Goal: Task Accomplishment & Management: Use online tool/utility

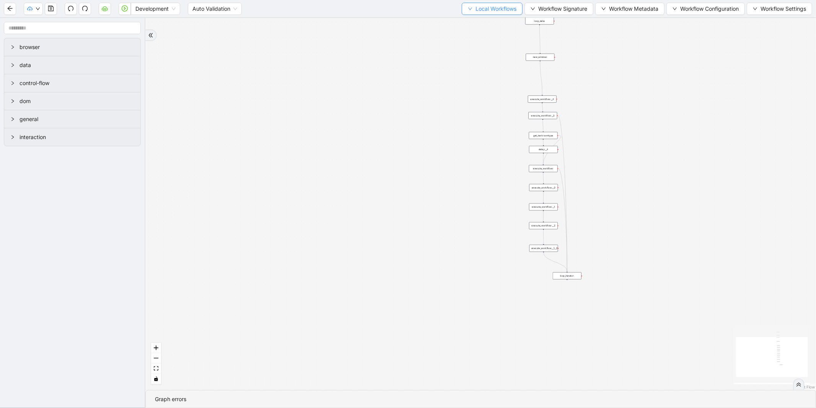
click at [498, 5] on span "Local Workflows" at bounding box center [496, 9] width 41 height 8
click at [476, 22] on span "Select" at bounding box center [489, 23] width 50 height 8
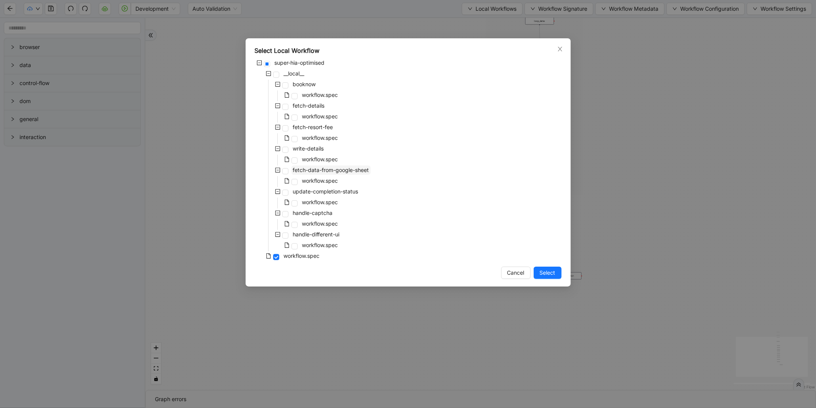
click at [326, 171] on span "fetch-data-from-google-sheet" at bounding box center [331, 169] width 76 height 7
click at [548, 271] on span "Select" at bounding box center [548, 272] width 16 height 8
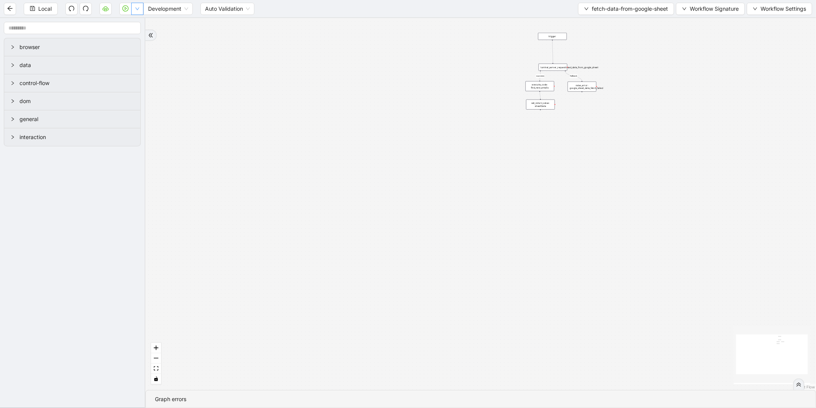
drag, startPoint x: 139, startPoint y: 12, endPoint x: 131, endPoint y: 24, distance: 13.9
click at [139, 12] on button "button" at bounding box center [137, 9] width 12 height 12
click at [131, 24] on span "Run local workflow" at bounding box center [112, 23] width 47 height 8
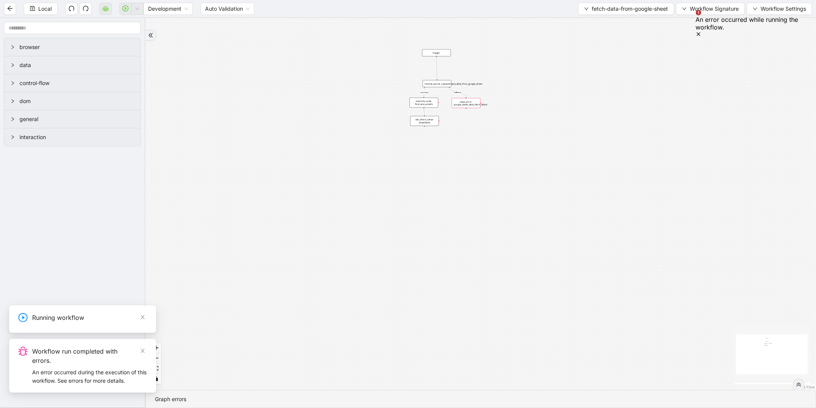
drag, startPoint x: 434, startPoint y: 53, endPoint x: 318, endPoint y: 69, distance: 117.1
click at [318, 69] on div "success fallback trigger luminai_server_request:read_data_from_google_sheet set…" at bounding box center [480, 204] width 671 height 372
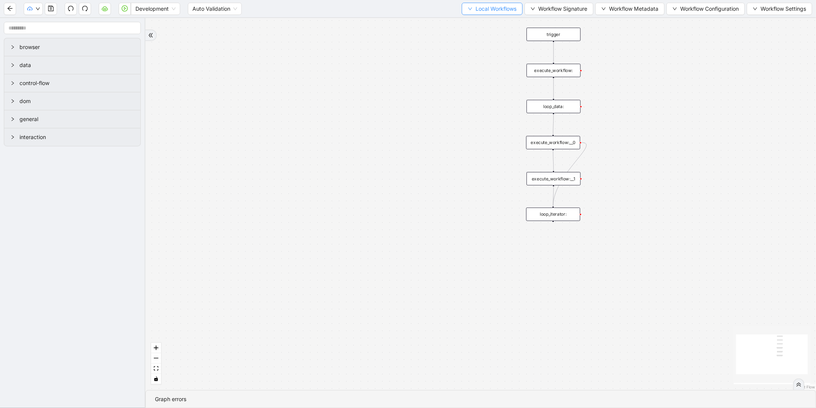
click at [476, 8] on span "Local Workflows" at bounding box center [496, 9] width 41 height 8
click at [474, 24] on span "Select" at bounding box center [489, 23] width 50 height 8
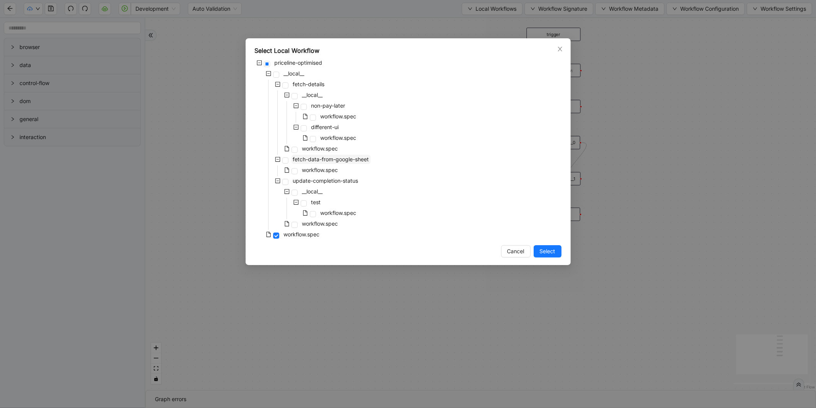
click at [334, 158] on span "fetch-data-from-google-sheet" at bounding box center [331, 159] width 76 height 7
click at [544, 242] on div "Select Local Workflow priceline-optimised __local__ fetch-details __local__ non…" at bounding box center [408, 151] width 325 height 227
click at [547, 251] on span "Select" at bounding box center [548, 251] width 16 height 8
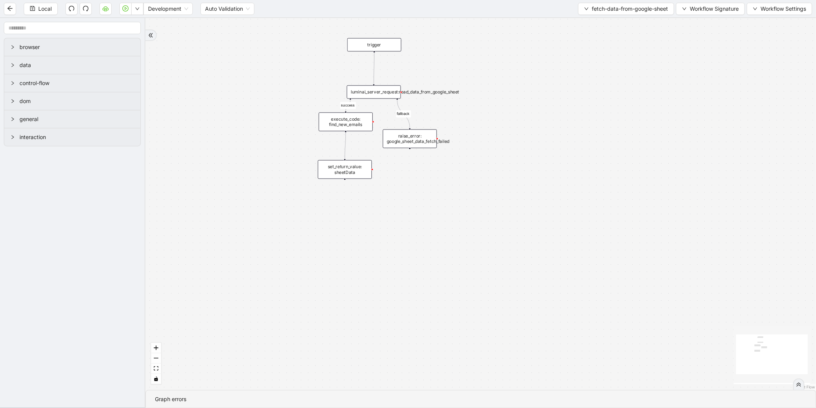
drag, startPoint x: 407, startPoint y: 154, endPoint x: 203, endPoint y: 174, distance: 205.0
click at [203, 174] on div "success fallback trigger luminai_server_request:read_data_from_google_sheet set…" at bounding box center [480, 204] width 671 height 372
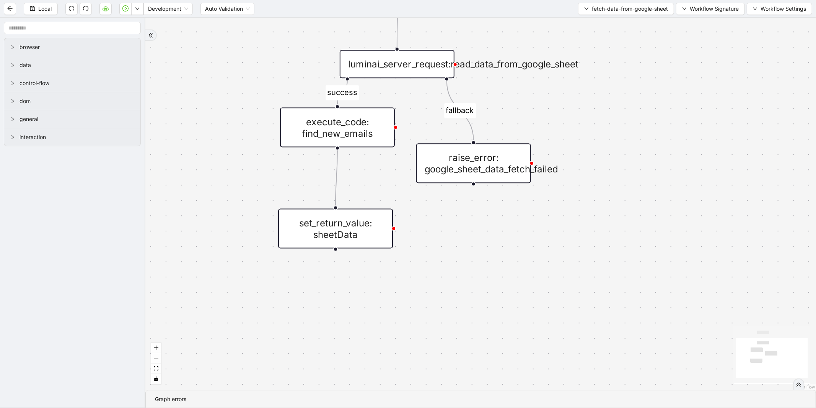
click at [349, 127] on div "execute_code: find_new_emails" at bounding box center [337, 128] width 115 height 40
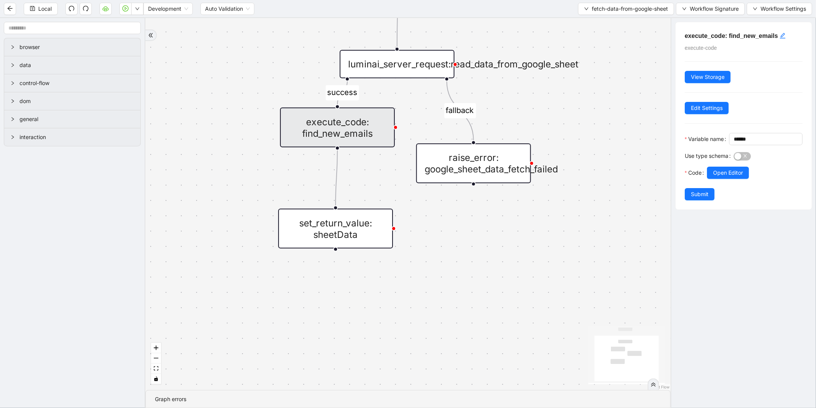
click at [728, 188] on div at bounding box center [755, 183] width 96 height 9
click at [729, 177] on span "Open Editor" at bounding box center [728, 172] width 30 height 8
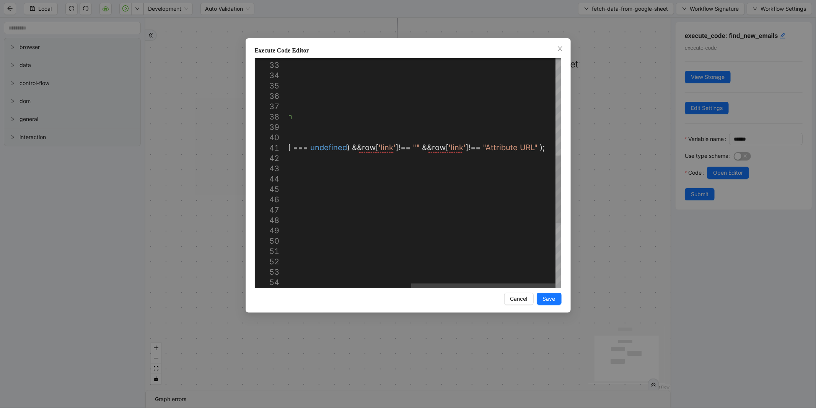
click at [531, 147] on div "}); return obj ; }); } // function to filter arrray from google sheet bas ed on…" at bounding box center [310, 117] width 501 height 777
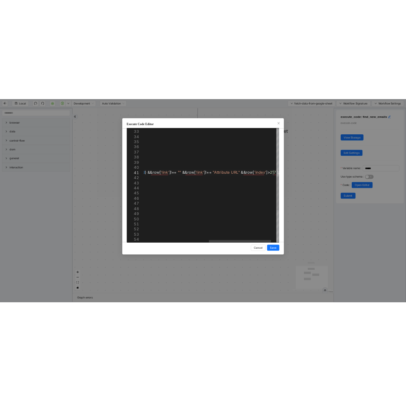
scroll to position [0, 723]
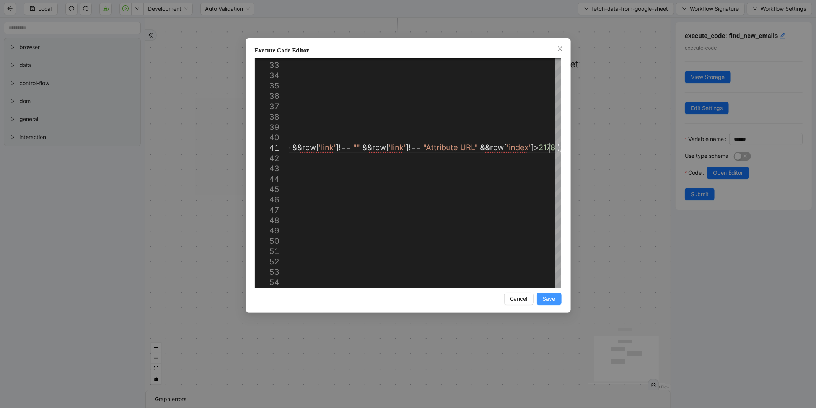
type textarea "**********"
click at [551, 296] on span "Save" at bounding box center [549, 298] width 13 height 8
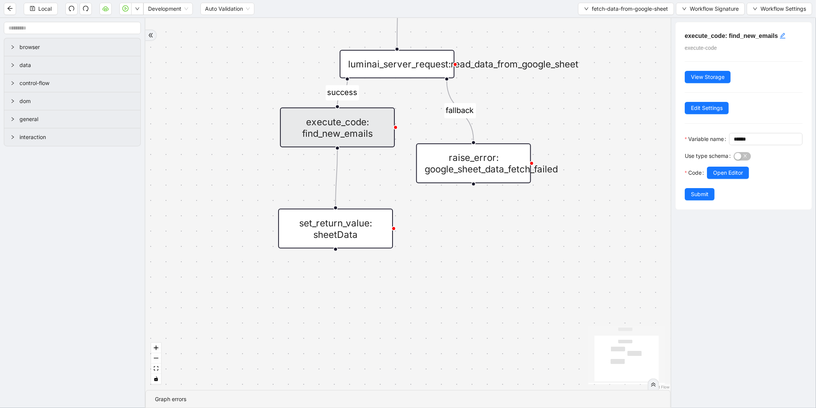
click at [703, 209] on div "execute_code: find_new_emails execute-code View Storage Edit Settings Variable …" at bounding box center [744, 115] width 136 height 187
click at [700, 198] on span "Submit" at bounding box center [700, 194] width 18 height 8
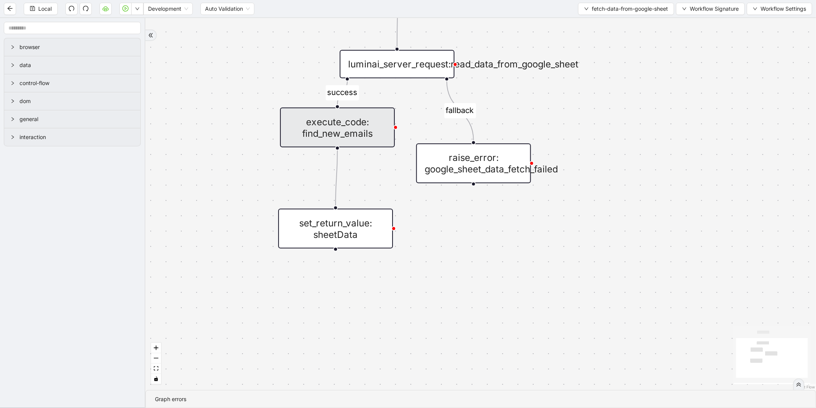
click at [38, 16] on div "Local Development Auto Validation fetch-data-from-google-sheet Workflow Signatu…" at bounding box center [408, 8] width 816 height 17
click at [41, 9] on span "Local" at bounding box center [44, 9] width 13 height 8
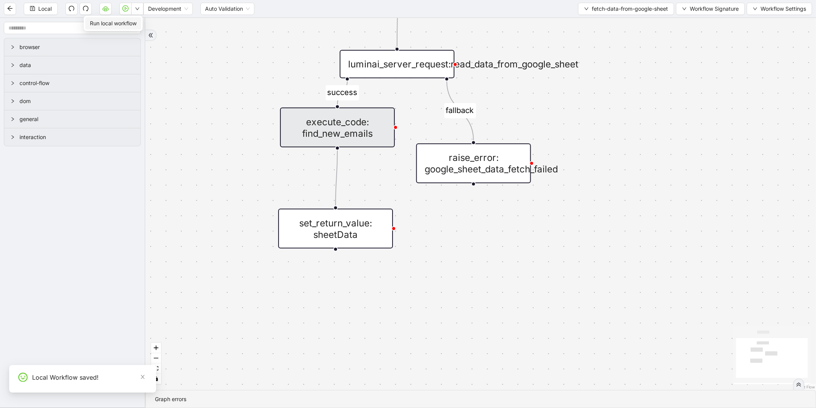
click at [136, 21] on span "Run local workflow" at bounding box center [113, 23] width 47 height 8
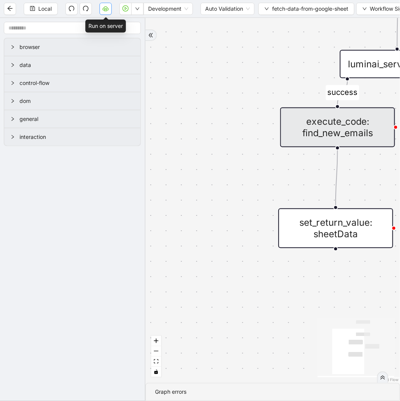
click at [106, 11] on icon "cloud-server" at bounding box center [106, 8] width 6 height 6
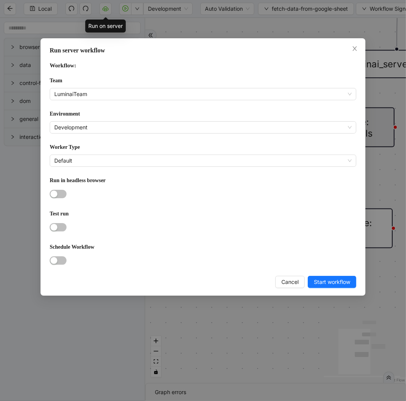
click at [75, 100] on form "Workflow: Team LuminaiTeam Environment Development Worker Type Default Run in h…" at bounding box center [203, 164] width 307 height 206
click at [83, 90] on span "LuminaiTeam" at bounding box center [203, 93] width 298 height 11
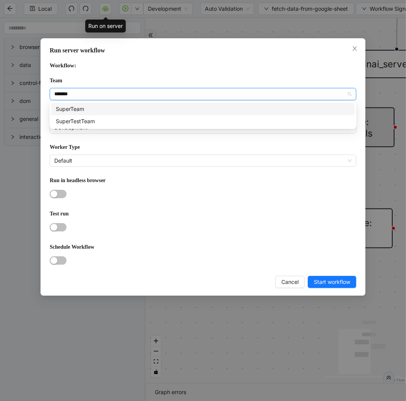
type input "********"
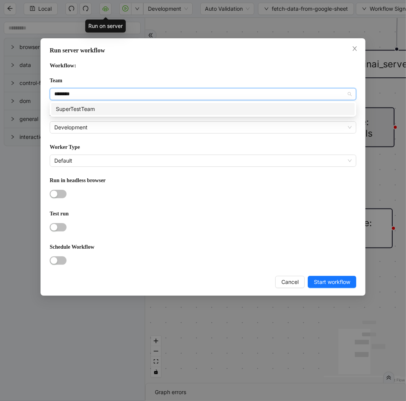
click at [90, 108] on div "SuperTestTeam" at bounding box center [203, 109] width 295 height 8
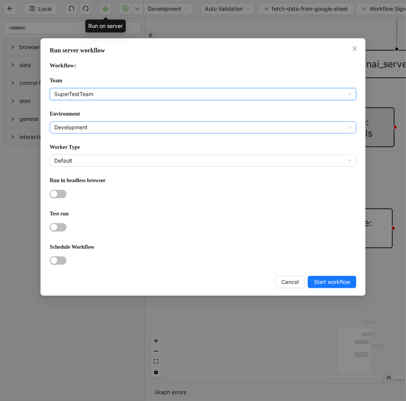
click at [82, 128] on span "Development" at bounding box center [203, 127] width 298 height 11
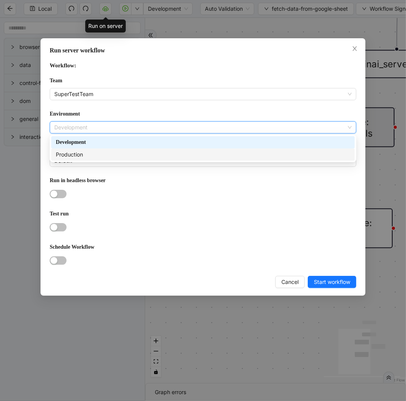
click at [83, 155] on div "Production" at bounding box center [203, 154] width 295 height 8
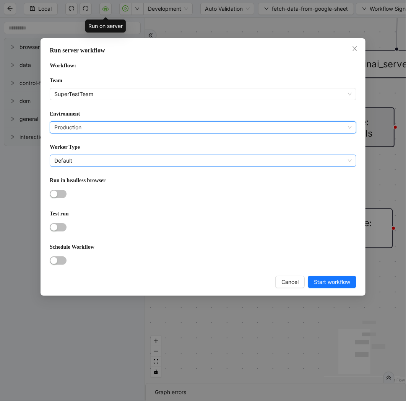
click at [75, 156] on span "Default" at bounding box center [203, 160] width 298 height 11
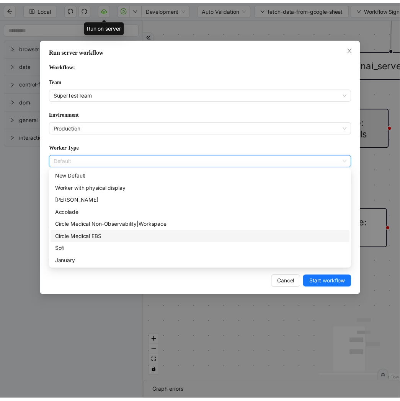
scroll to position [51, 0]
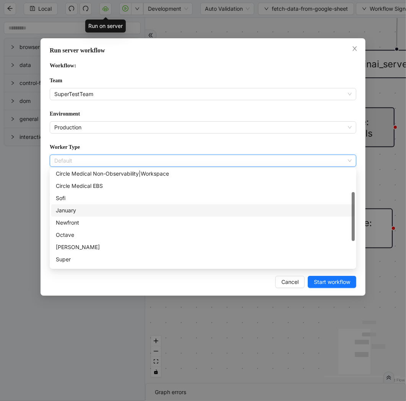
click at [103, 215] on div "January" at bounding box center [203, 210] width 304 height 12
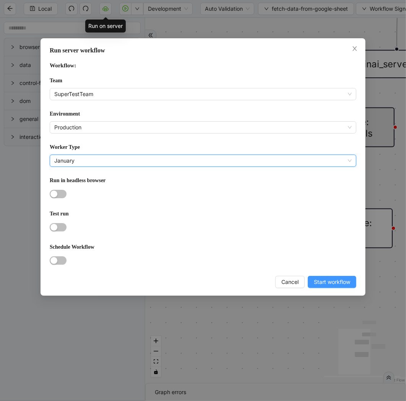
click at [345, 282] on span "Start workflow" at bounding box center [332, 282] width 36 height 8
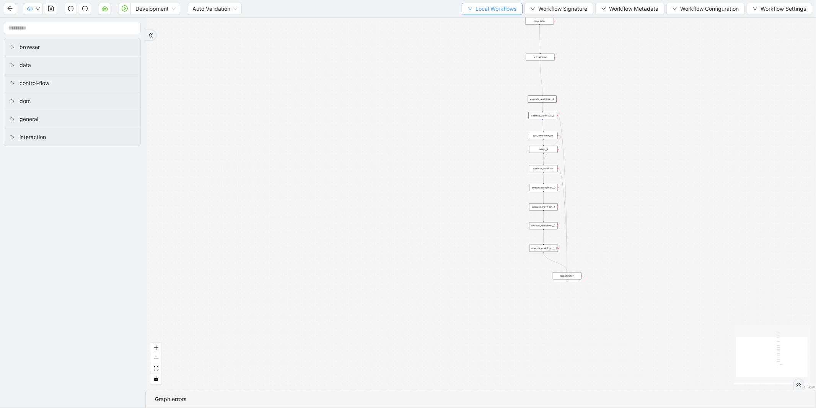
click at [462, 8] on button "Local Workflows" at bounding box center [492, 9] width 61 height 12
click at [468, 20] on span "Select" at bounding box center [489, 23] width 50 height 8
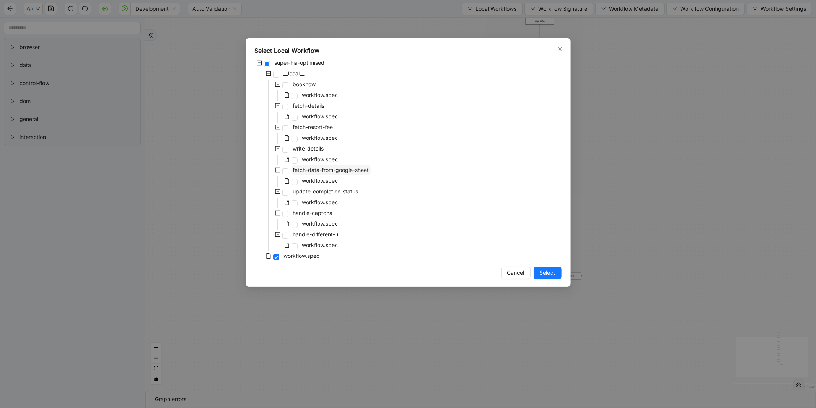
click at [328, 169] on span "fetch-data-from-google-sheet" at bounding box center [331, 169] width 76 height 7
click at [545, 270] on span "Select" at bounding box center [548, 272] width 16 height 8
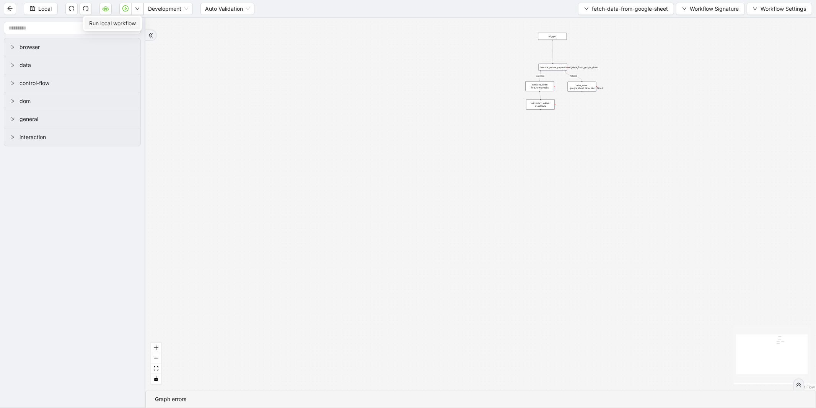
click at [135, 23] on span "Run local workflow" at bounding box center [112, 23] width 47 height 8
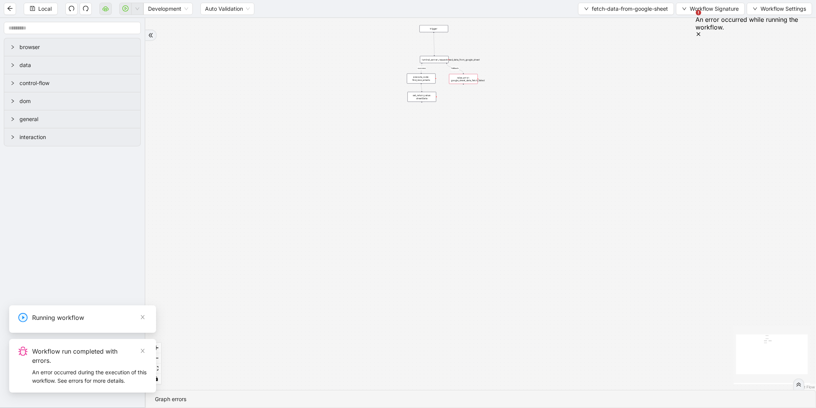
drag, startPoint x: 331, startPoint y: 73, endPoint x: 212, endPoint y: 65, distance: 120.1
click at [212, 65] on div "success fallback trigger luminai_server_request:read_data_from_google_sheet set…" at bounding box center [480, 204] width 671 height 372
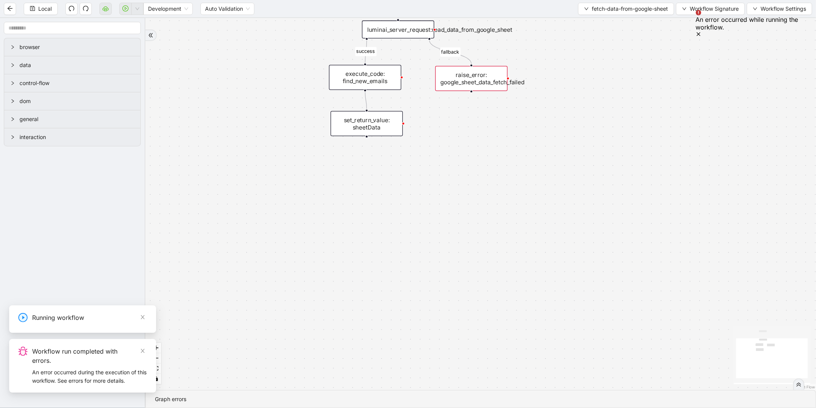
click at [475, 80] on div "raise_error: google_sheet_data_fetch_failed" at bounding box center [472, 78] width 72 height 25
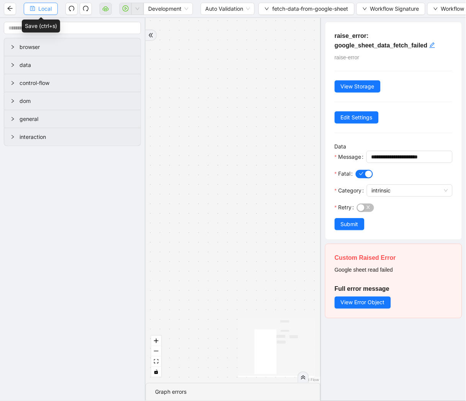
click at [36, 6] on button "Local" at bounding box center [41, 9] width 34 height 12
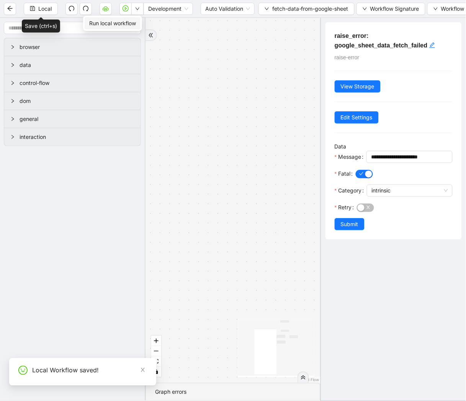
click at [124, 26] on span "Run local workflow" at bounding box center [112, 23] width 47 height 8
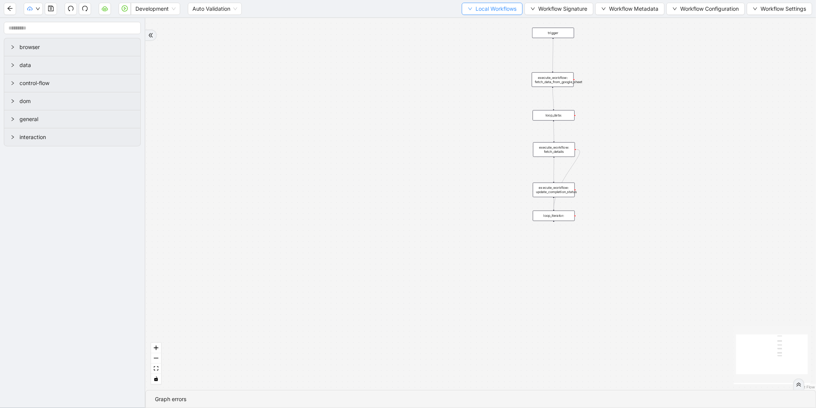
click at [472, 14] on button "Local Workflows" at bounding box center [492, 9] width 61 height 12
click at [471, 27] on span "Select" at bounding box center [489, 23] width 50 height 8
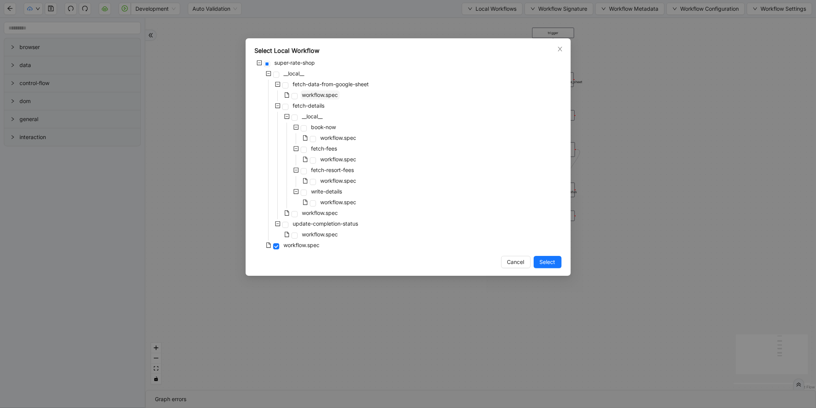
click at [330, 98] on span "workflow.spec" at bounding box center [320, 94] width 39 height 9
click at [547, 260] on span "Select" at bounding box center [548, 262] width 16 height 8
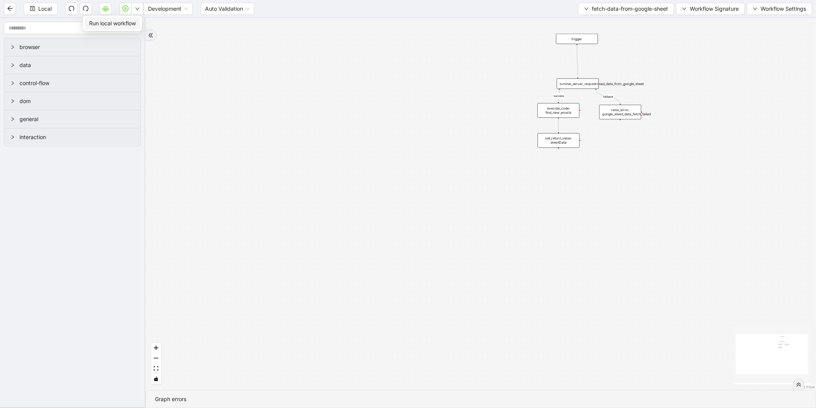
click at [131, 20] on span "Run local workflow" at bounding box center [112, 23] width 47 height 8
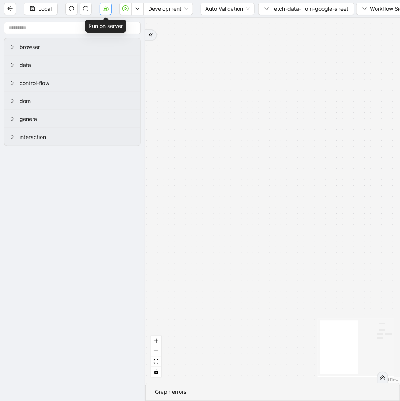
click at [104, 5] on button "button" at bounding box center [106, 9] width 12 height 12
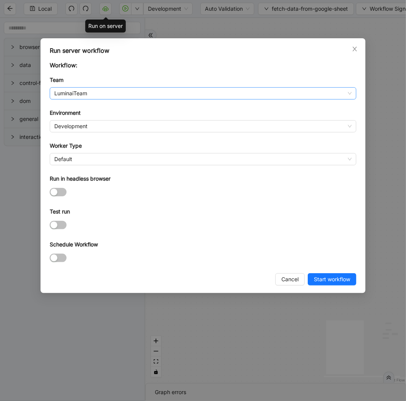
click at [127, 96] on span "LuminaiTeam" at bounding box center [203, 93] width 298 height 11
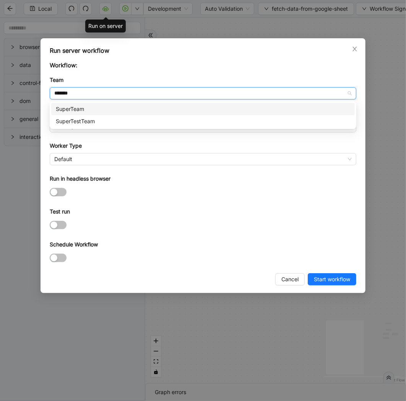
type input "********"
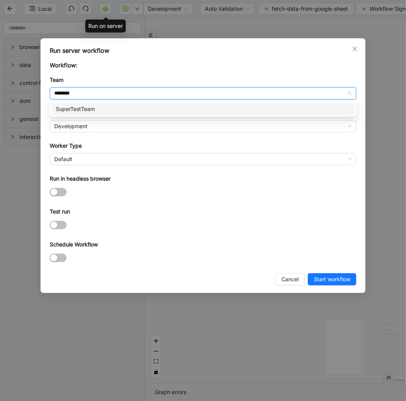
click at [127, 110] on div "SuperTestTeam" at bounding box center [203, 109] width 295 height 8
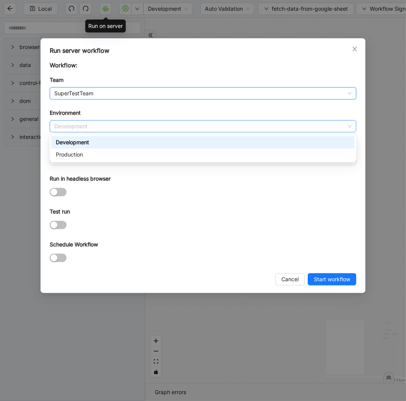
click at [90, 127] on span "Development" at bounding box center [203, 126] width 298 height 11
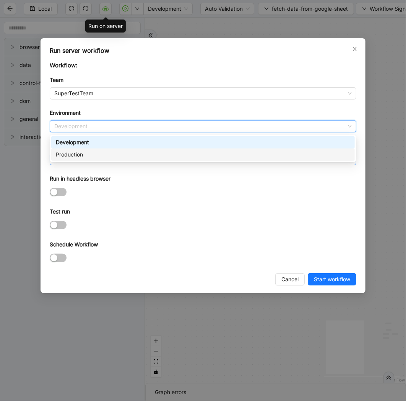
click at [85, 155] on div "Production" at bounding box center [203, 154] width 295 height 8
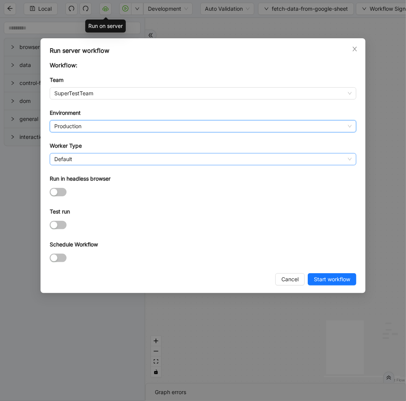
click at [75, 157] on span "Default" at bounding box center [203, 158] width 298 height 11
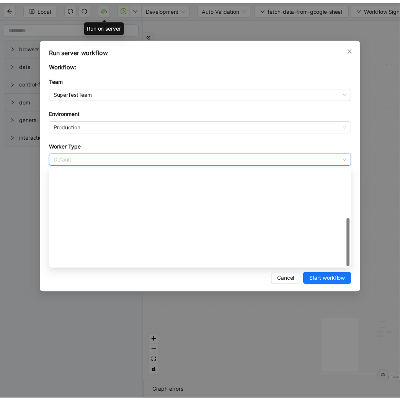
scroll to position [110, 0]
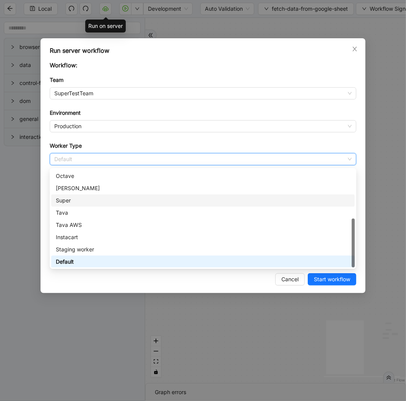
click at [77, 200] on div "Super" at bounding box center [203, 200] width 295 height 8
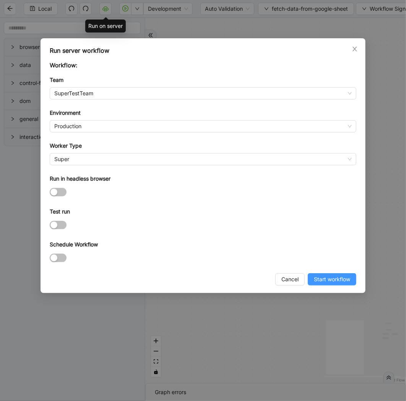
click at [332, 279] on span "Start workflow" at bounding box center [332, 279] width 36 height 8
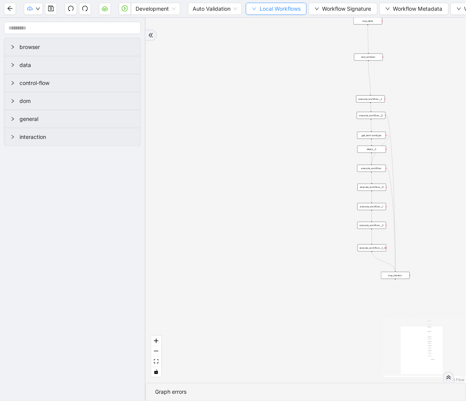
click at [254, 11] on button "Local Workflows" at bounding box center [276, 9] width 61 height 12
click at [259, 25] on span "Select" at bounding box center [277, 23] width 50 height 8
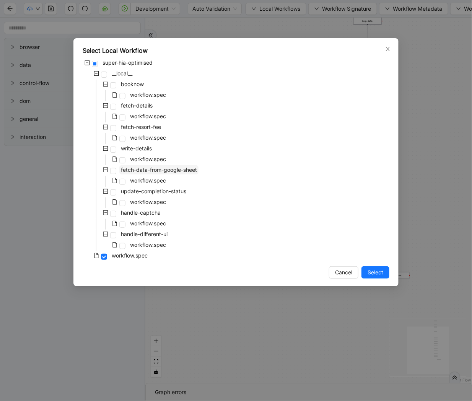
click at [160, 168] on span "fetch-data-from-google-sheet" at bounding box center [159, 169] width 76 height 7
click at [377, 276] on span "Select" at bounding box center [376, 272] width 16 height 8
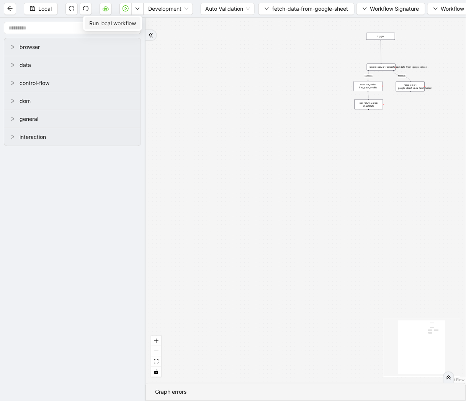
click at [127, 21] on span "Run local workflow" at bounding box center [112, 23] width 47 height 8
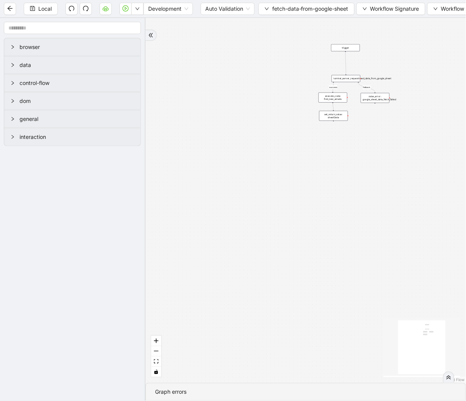
drag, startPoint x: 299, startPoint y: 61, endPoint x: 187, endPoint y: 86, distance: 115.2
click at [188, 87] on div "success fallback trigger luminai_server_request:read_data_from_google_sheet set…" at bounding box center [305, 200] width 320 height 365
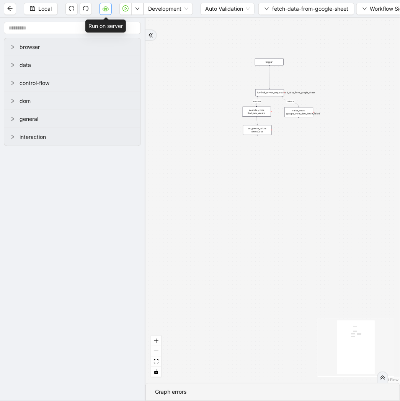
click at [107, 8] on icon "cloud-server" at bounding box center [106, 8] width 6 height 6
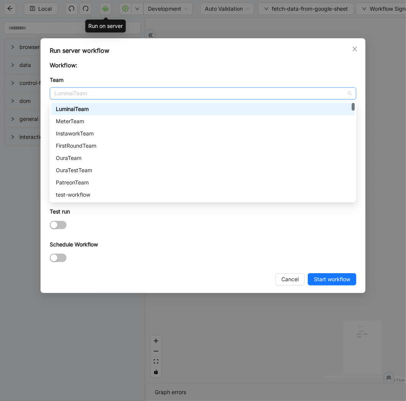
click at [143, 95] on span "LuminaiTeam" at bounding box center [203, 93] width 298 height 11
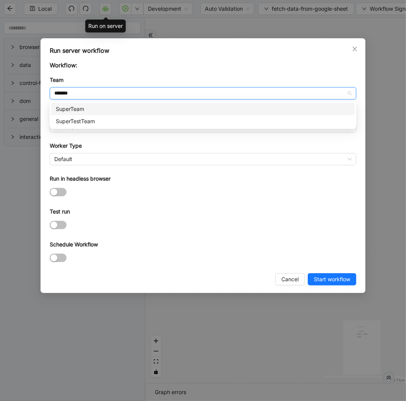
type input "********"
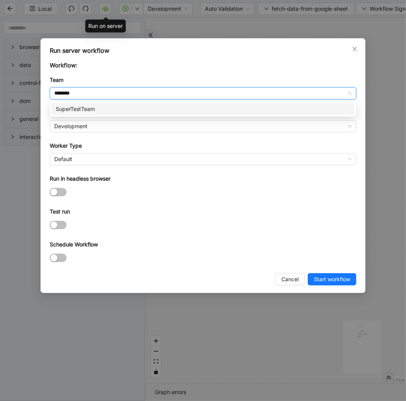
drag, startPoint x: 140, startPoint y: 107, endPoint x: 124, endPoint y: 106, distance: 15.8
click at [138, 106] on div "SuperTestTeam" at bounding box center [203, 109] width 295 height 8
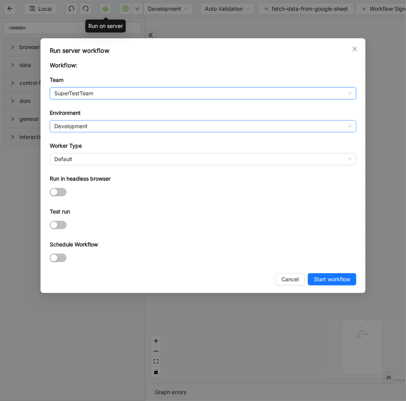
click at [75, 126] on span "Development" at bounding box center [203, 126] width 298 height 11
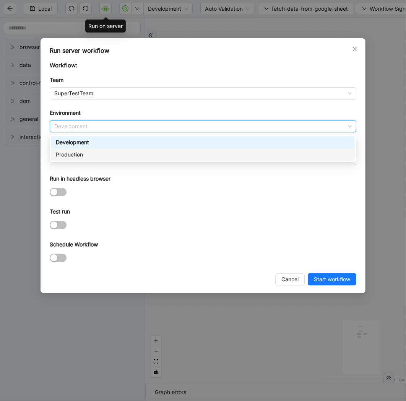
click at [71, 154] on div "Production" at bounding box center [203, 154] width 295 height 8
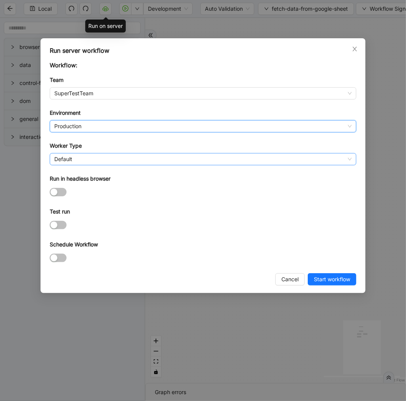
click at [60, 158] on span "Default" at bounding box center [203, 158] width 298 height 11
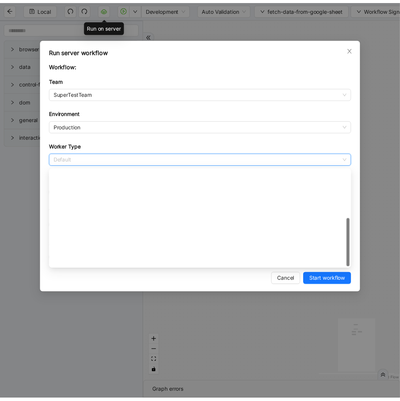
scroll to position [110, 0]
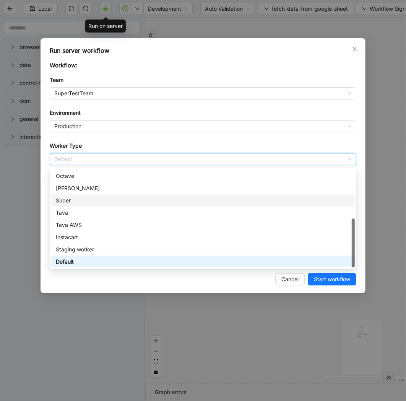
click at [64, 196] on div "Super" at bounding box center [203, 200] width 295 height 8
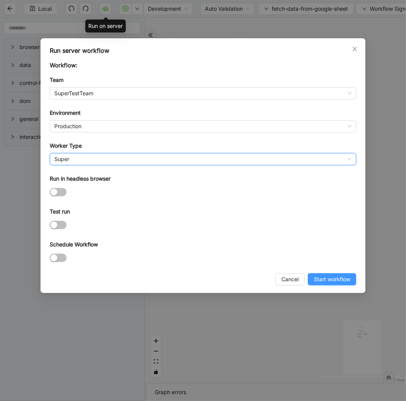
click at [328, 279] on span "Start workflow" at bounding box center [332, 279] width 36 height 8
